Goal: Transaction & Acquisition: Purchase product/service

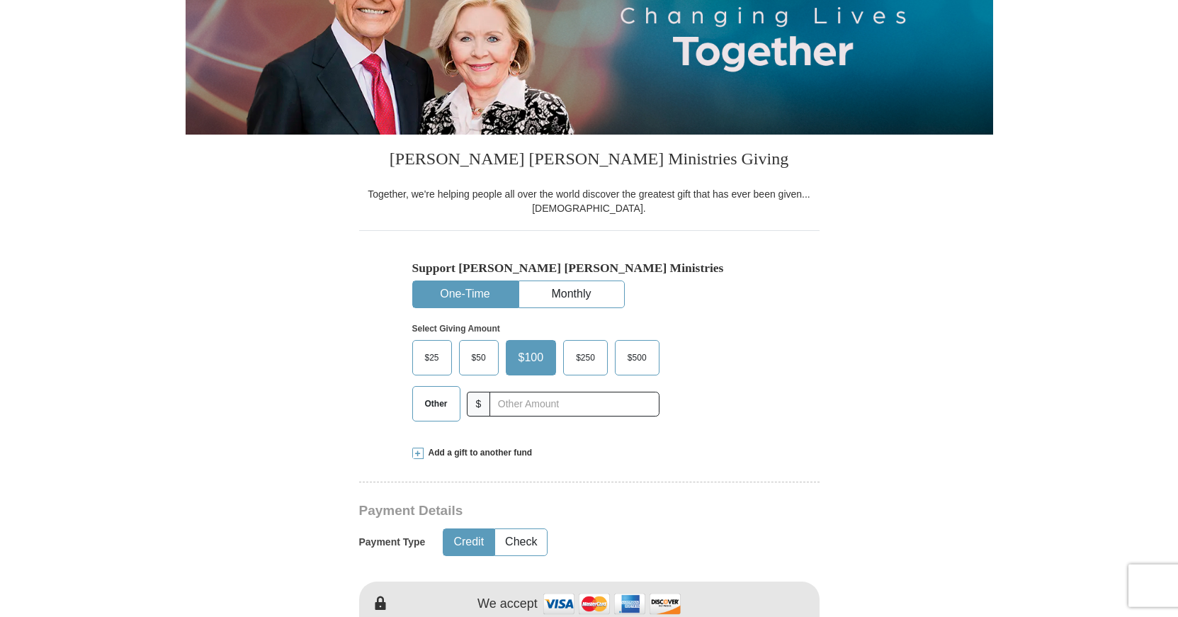
scroll to position [241, 0]
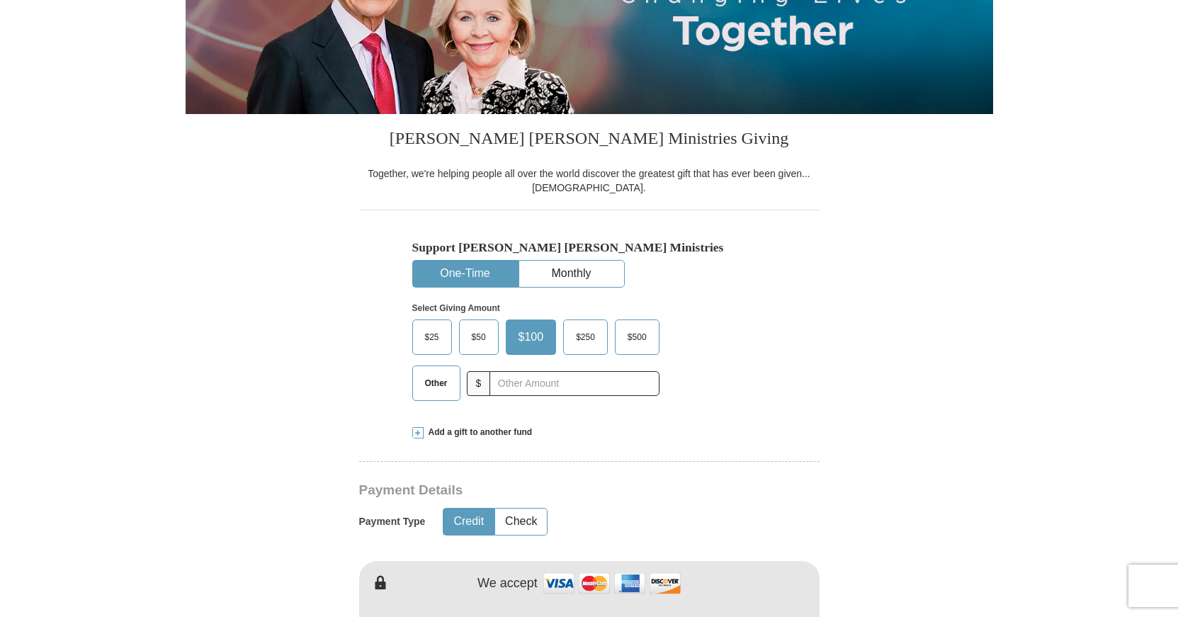
click at [475, 336] on span "$50" at bounding box center [479, 337] width 28 height 21
click at [0, 0] on input "$50" at bounding box center [0, 0] width 0 height 0
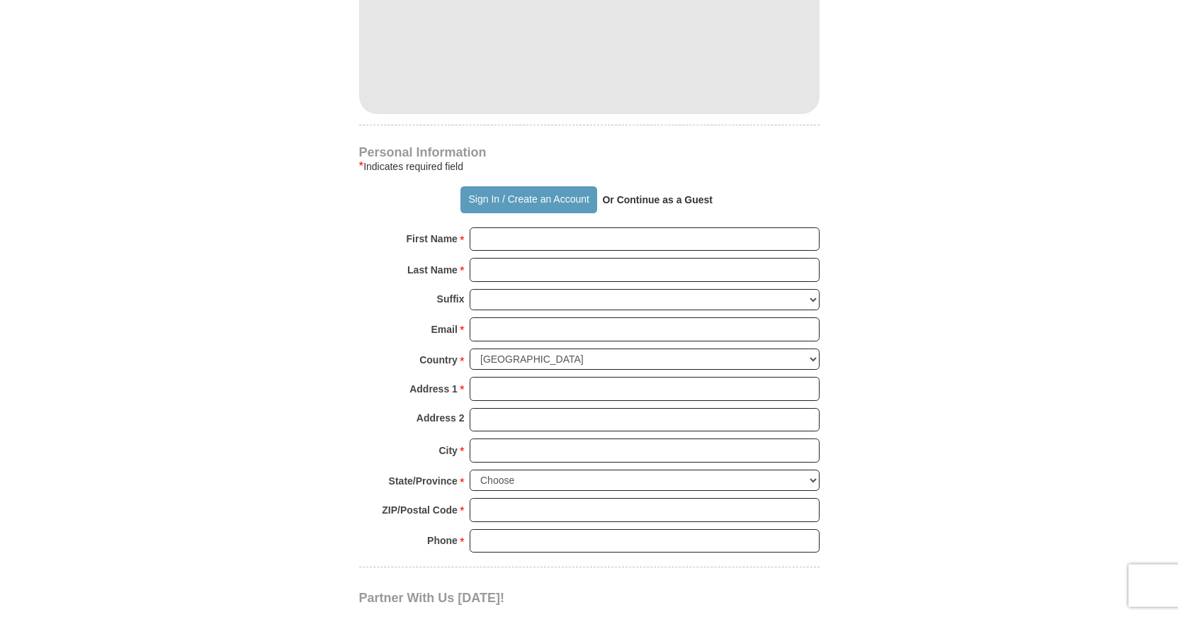
scroll to position [843, 0]
click at [491, 240] on input "First Name *" at bounding box center [645, 239] width 350 height 24
type input "Daneknellsha"
click at [489, 271] on input "Last Name *" at bounding box center [645, 269] width 350 height 24
type input "[PERSON_NAME]"
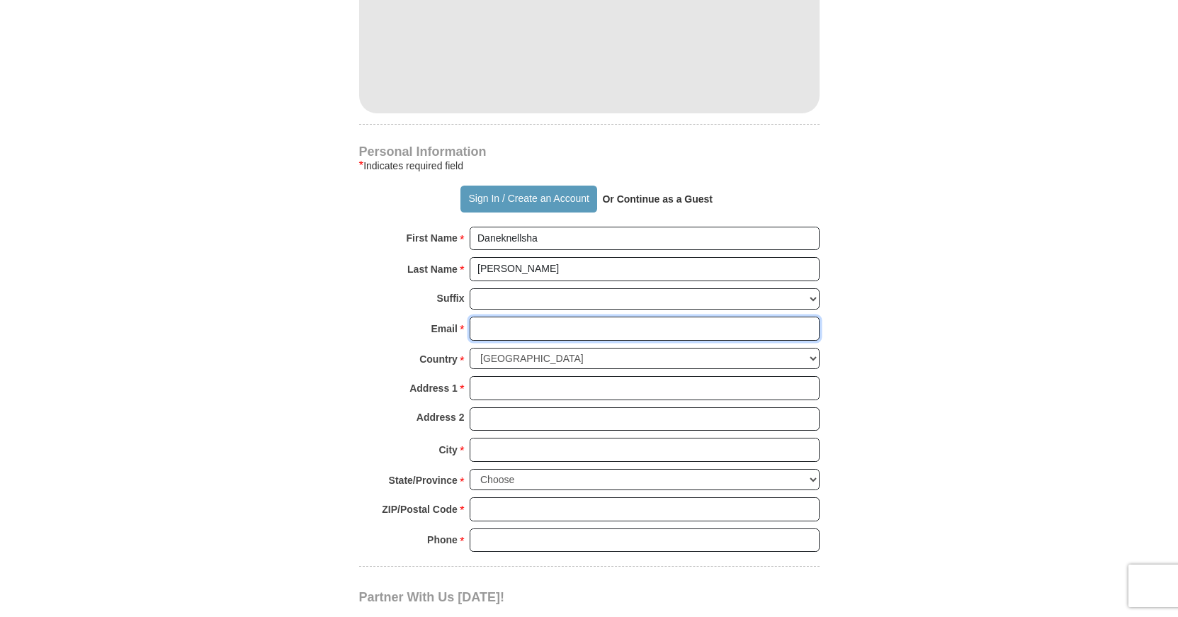
click at [506, 333] on input "Email *" at bounding box center [645, 329] width 350 height 24
type input "[EMAIL_ADDRESS][DOMAIN_NAME]"
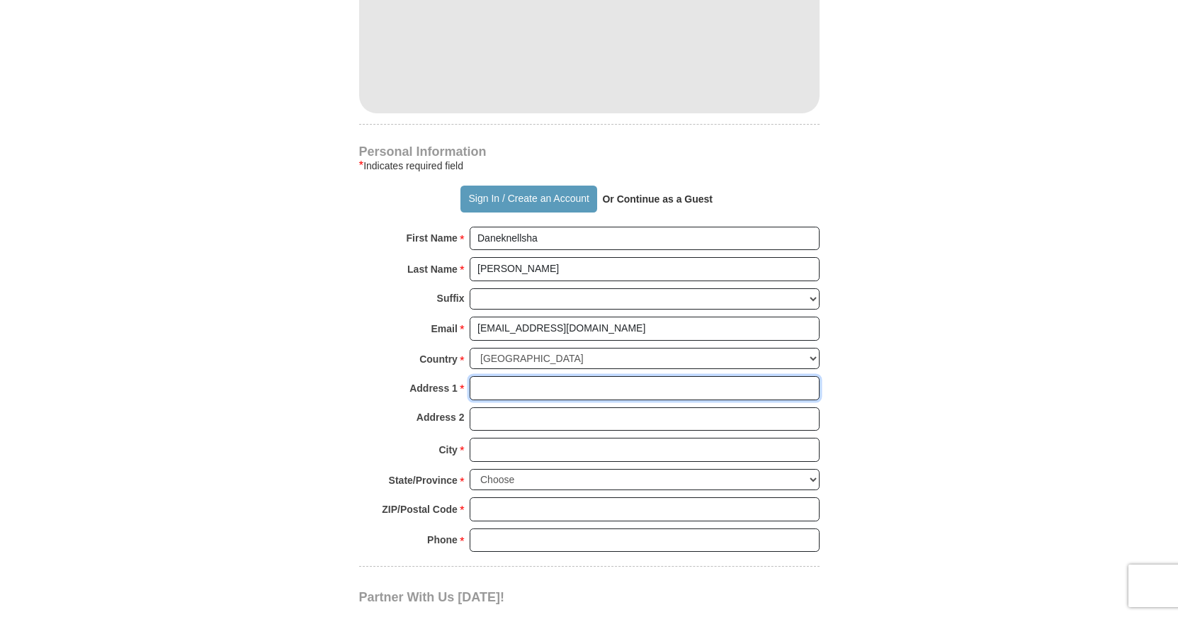
click at [499, 386] on input "Address 1 *" at bounding box center [645, 388] width 350 height 24
type input "[STREET_ADDRESS][PERSON_NAME]"
click at [475, 420] on input "Address 2" at bounding box center [645, 419] width 350 height 24
type input "Apt. H"
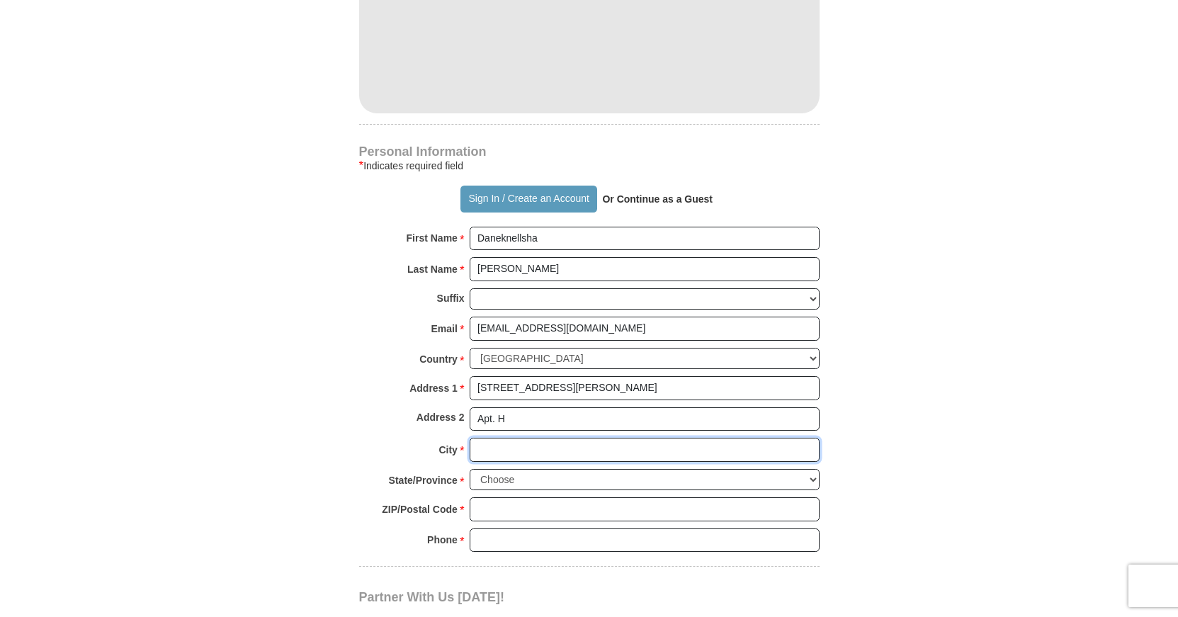
click at [493, 442] on input "City *" at bounding box center [645, 450] width 350 height 24
type input "[PERSON_NAME]"
click at [470, 469] on select "Choose [US_STATE] [US_STATE] [US_STATE] [US_STATE] [US_STATE] Armed Forces Amer…" at bounding box center [645, 480] width 350 height 22
select select "NC"
click option "[US_STATE]" at bounding box center [0, 0] width 0 height 0
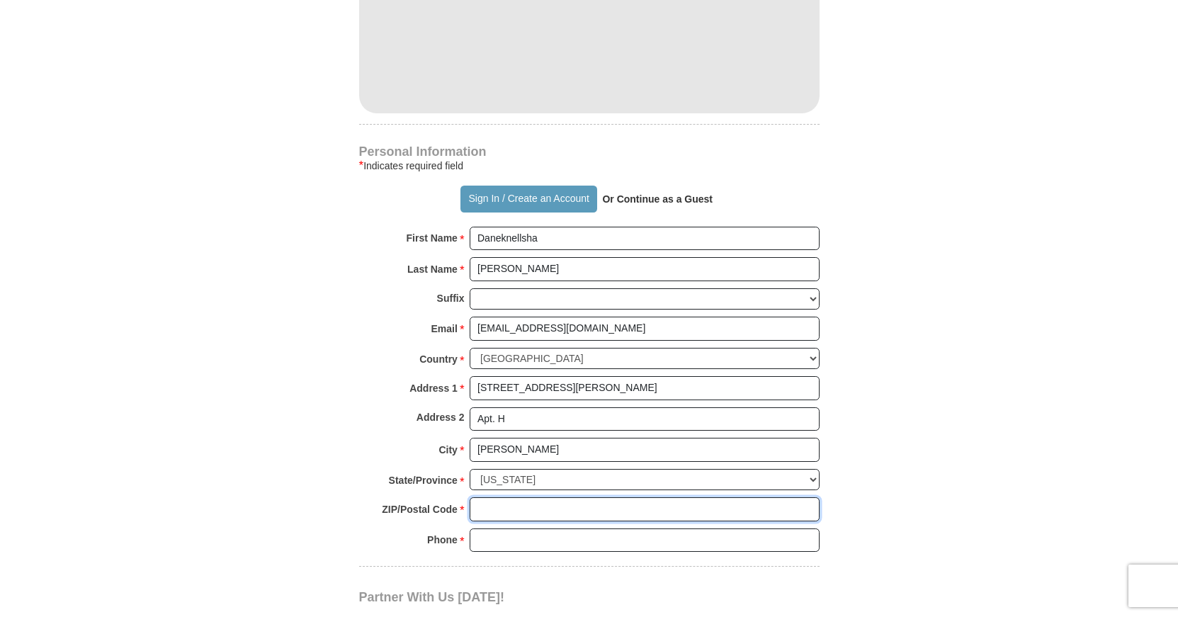
click at [501, 503] on input "ZIP/Postal Code *" at bounding box center [645, 509] width 350 height 24
type input "27101"
click at [489, 540] on input "Phone * *" at bounding box center [645, 540] width 350 height 24
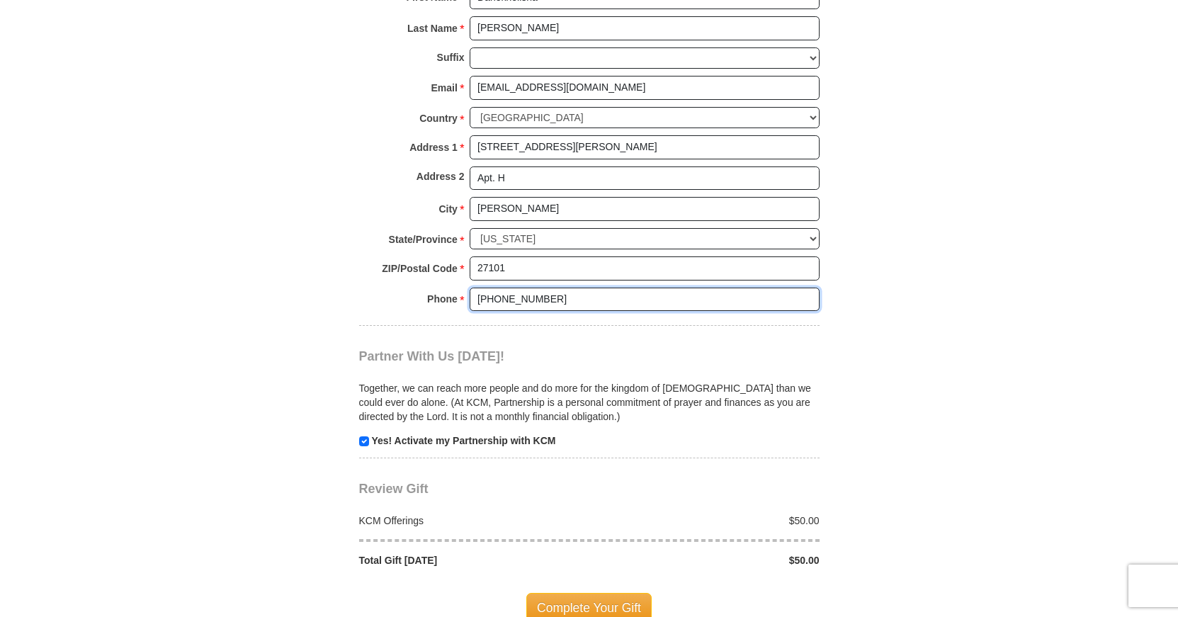
scroll to position [1156, 0]
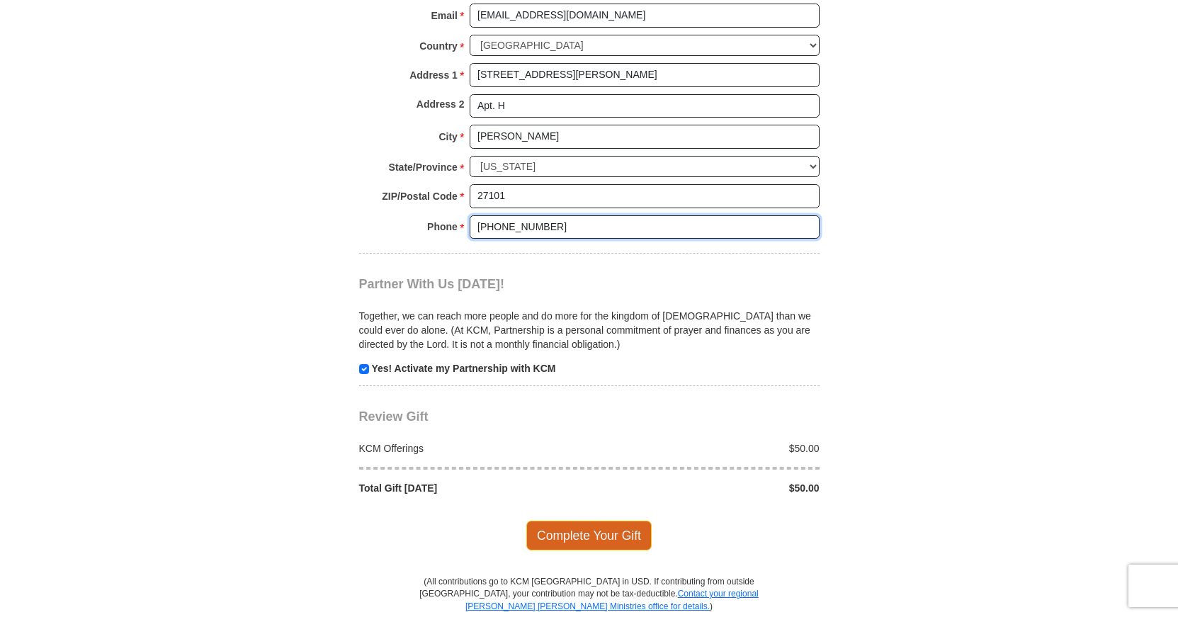
type input "[PHONE_NUMBER]"
click at [581, 533] on span "Complete Your Gift" at bounding box center [588, 536] width 125 height 30
